Goal: Information Seeking & Learning: Learn about a topic

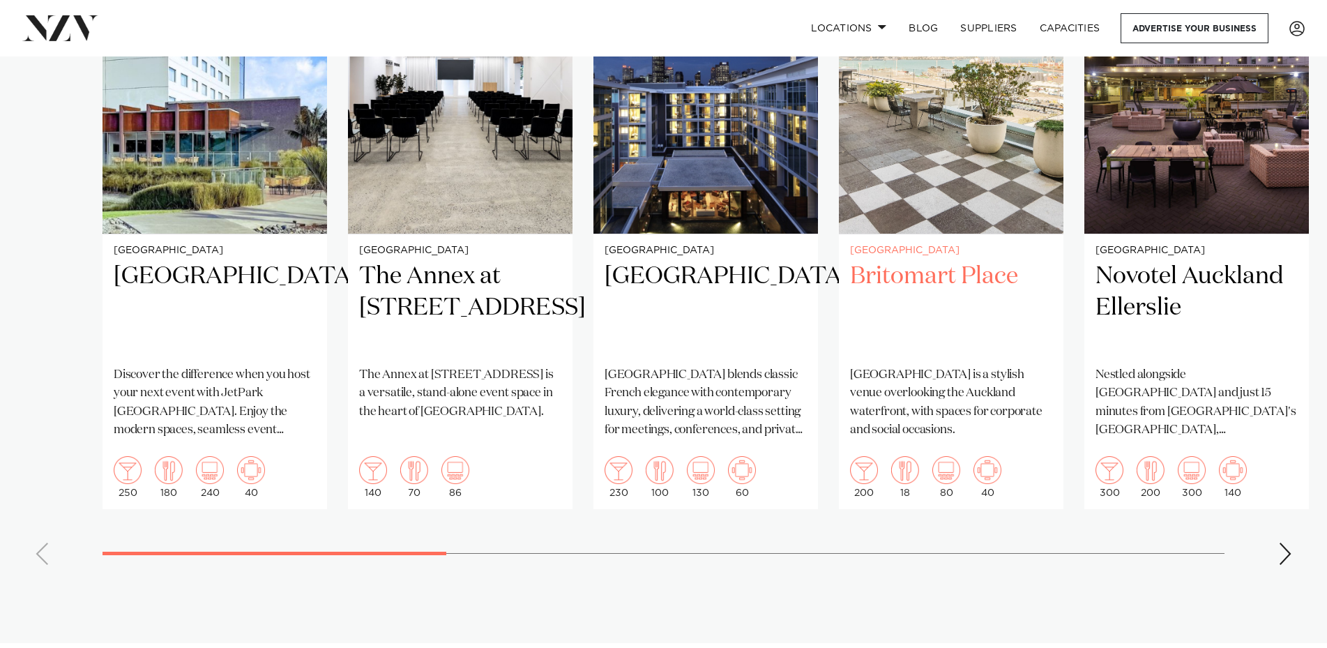
scroll to position [1185, 0]
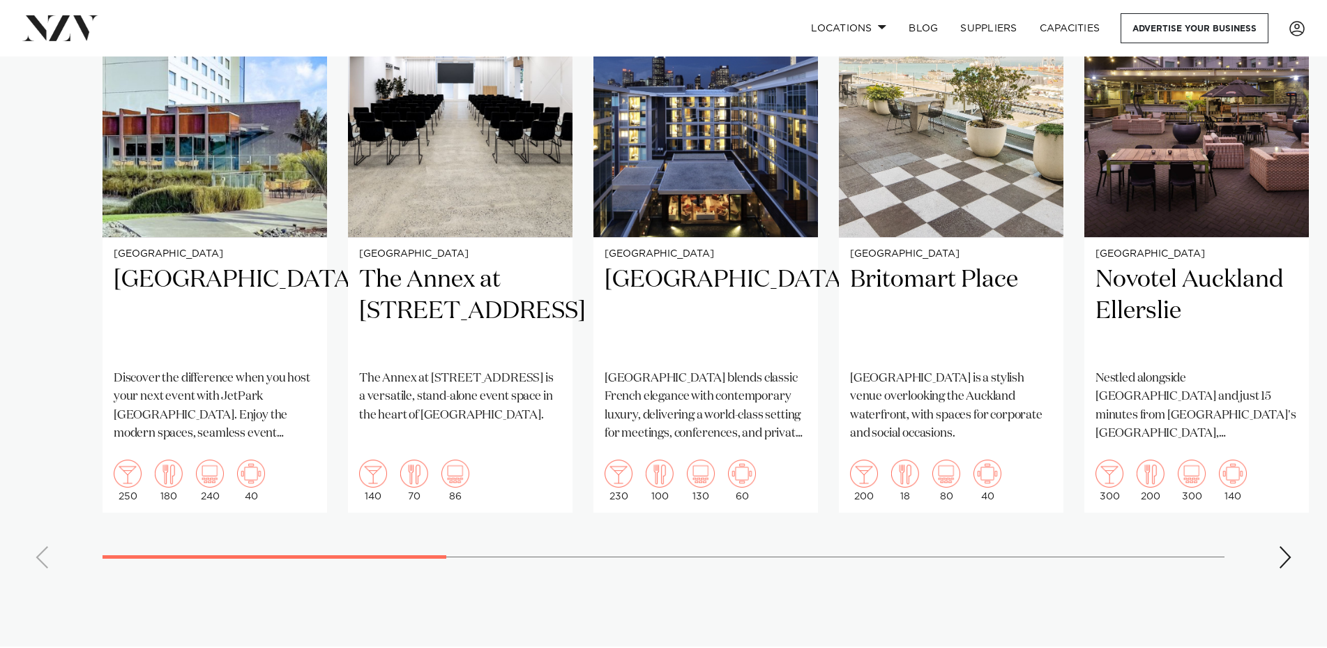
click at [1291, 546] on div "Next slide" at bounding box center [1285, 557] width 14 height 22
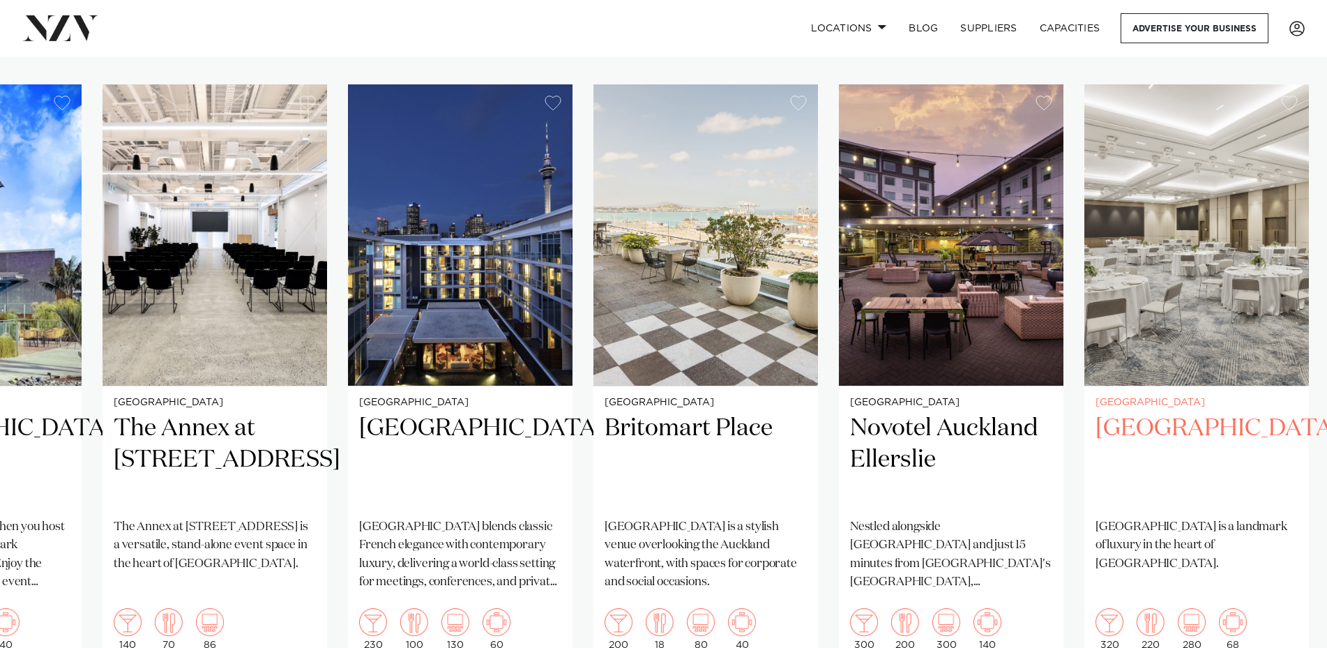
scroll to position [1116, 0]
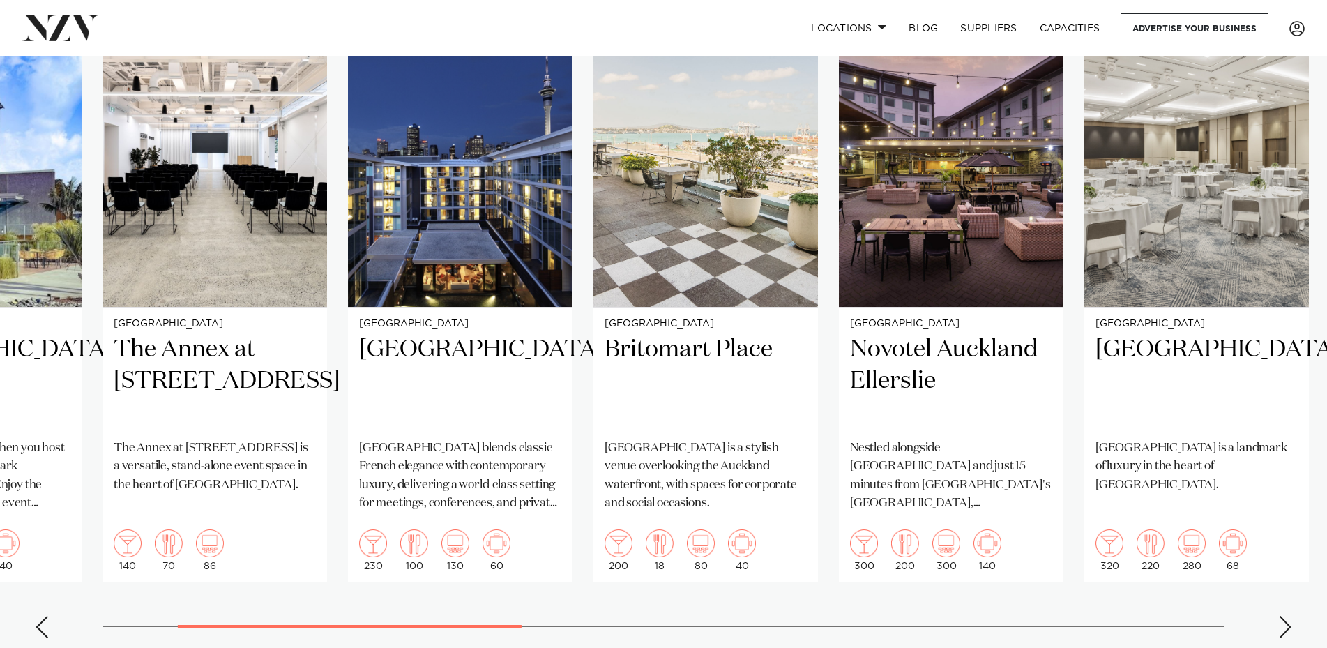
click at [1290, 616] on div "Next slide" at bounding box center [1285, 627] width 14 height 22
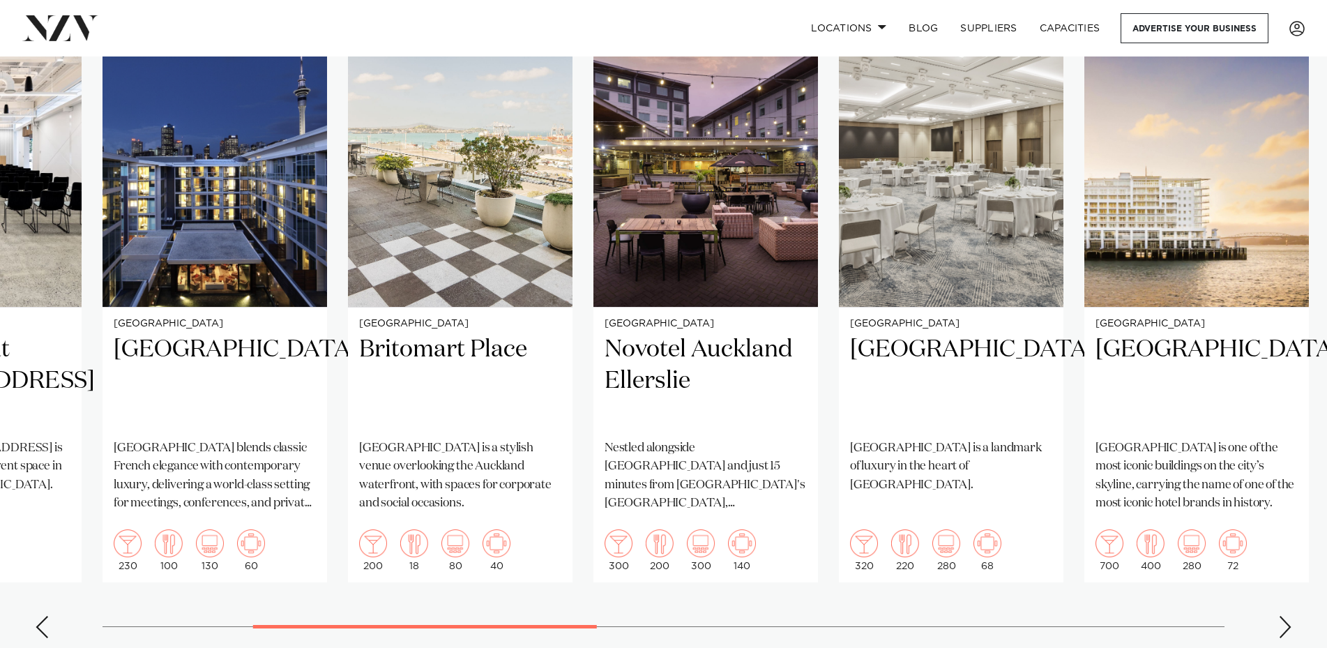
click at [1288, 616] on div "Next slide" at bounding box center [1285, 627] width 14 height 22
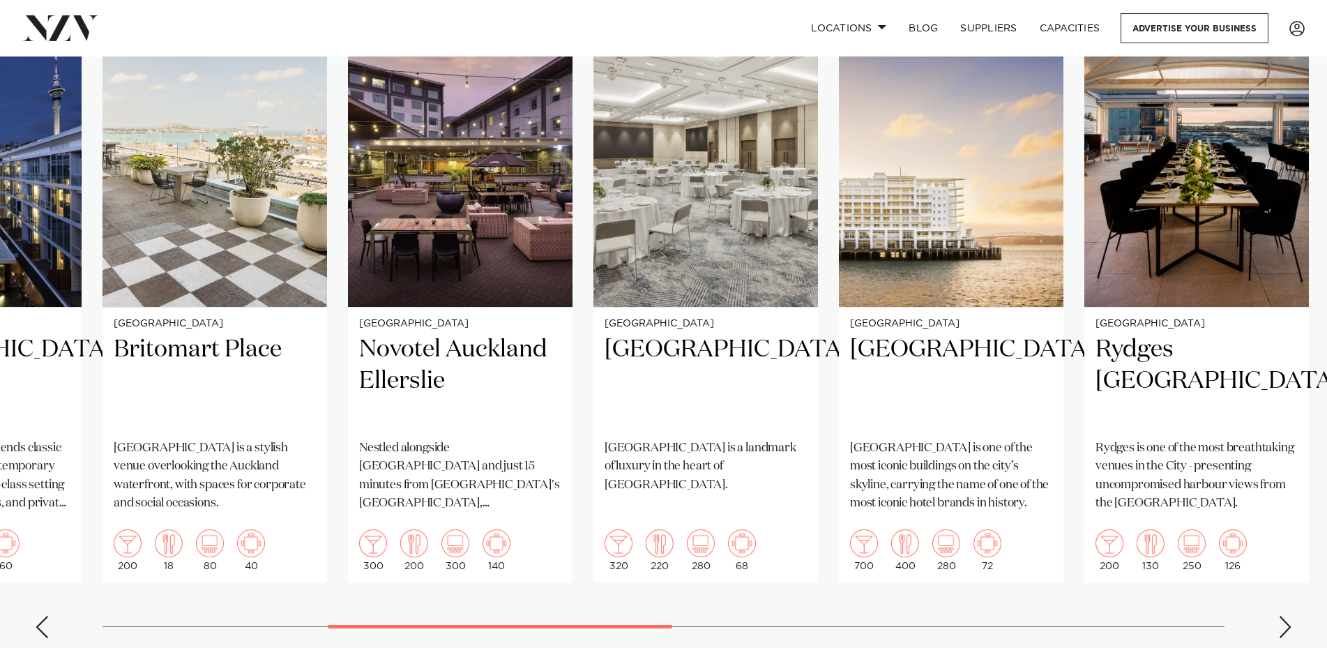
click at [1288, 616] on div "Next slide" at bounding box center [1285, 627] width 14 height 22
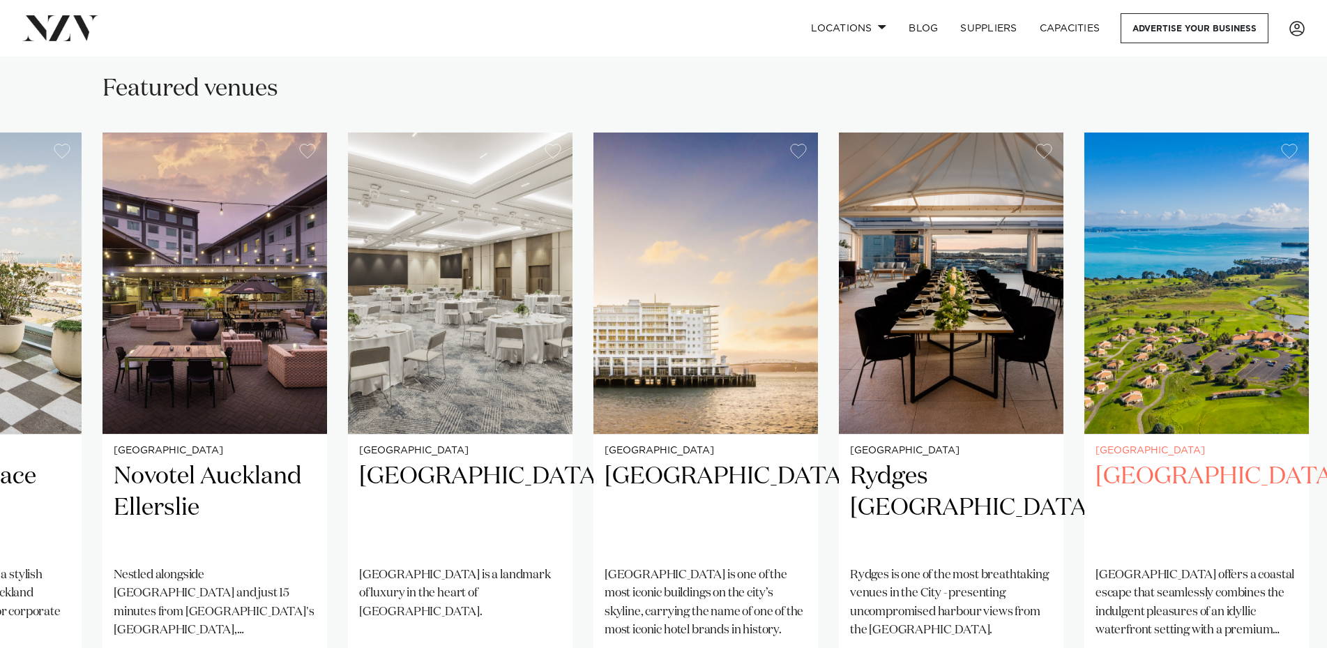
scroll to position [976, 0]
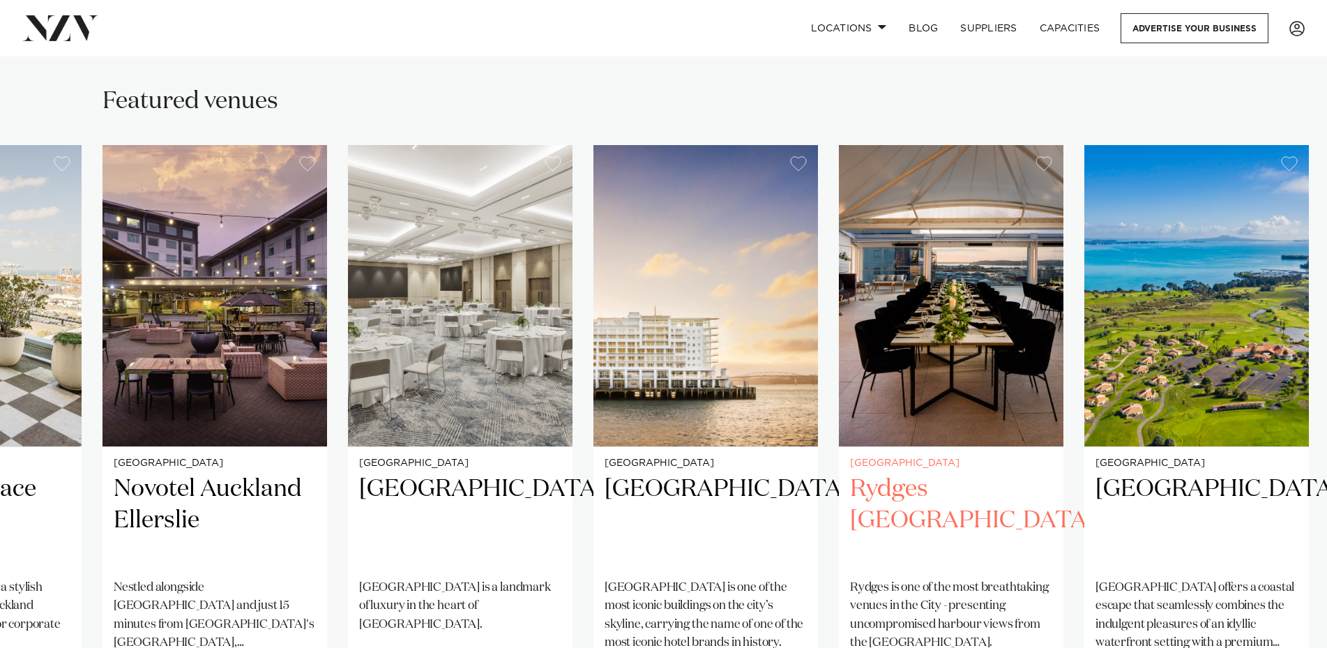
click at [955, 358] on img "8 / 15" at bounding box center [951, 295] width 225 height 301
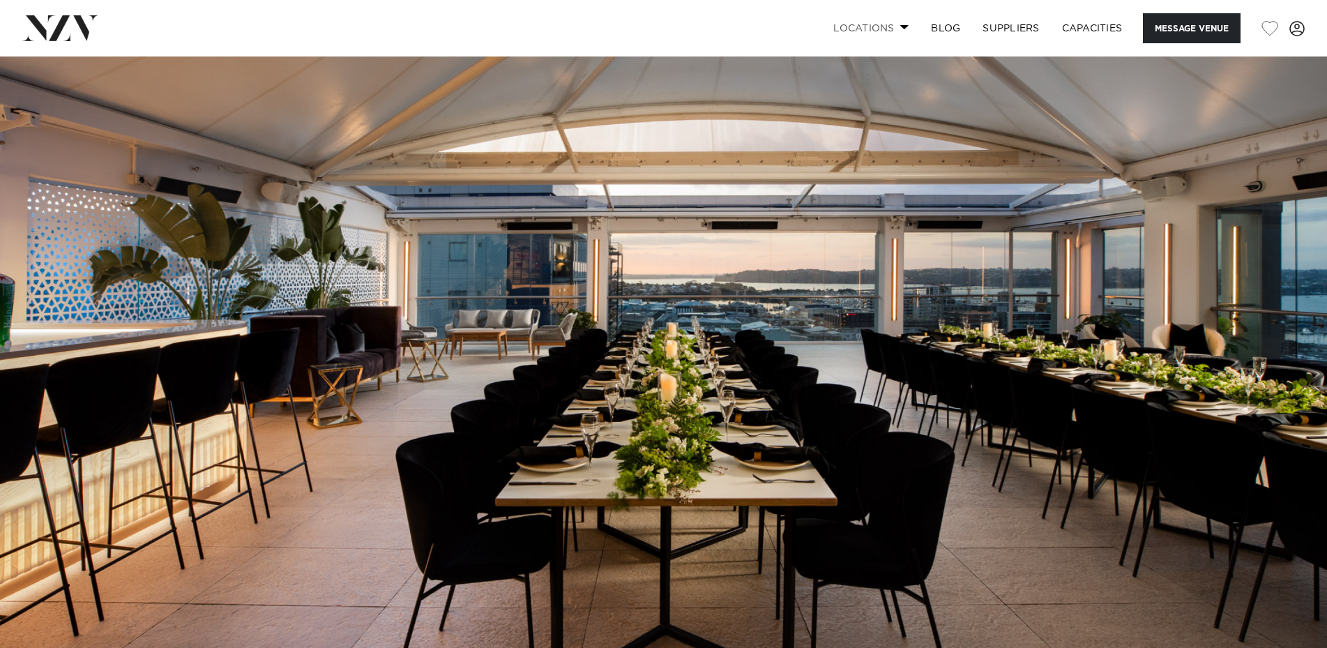
click at [900, 29] on span at bounding box center [904, 26] width 9 height 5
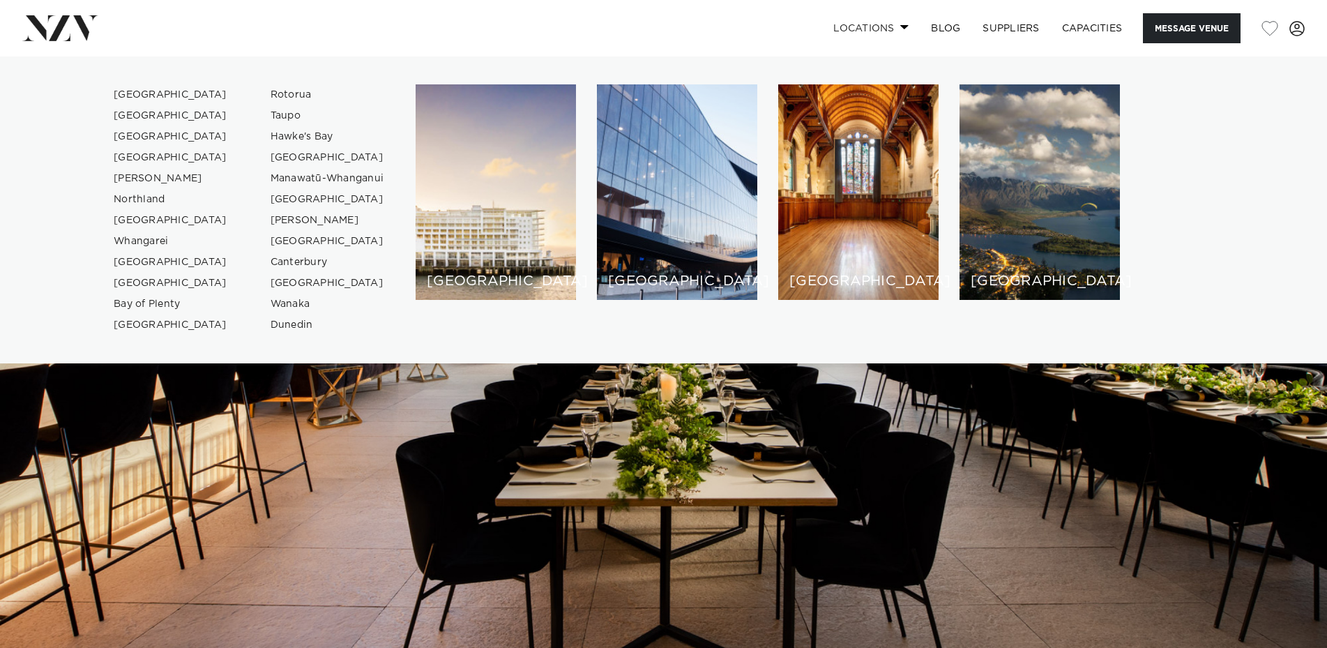
click at [900, 29] on span at bounding box center [904, 26] width 9 height 5
